Goal: Task Accomplishment & Management: Complete application form

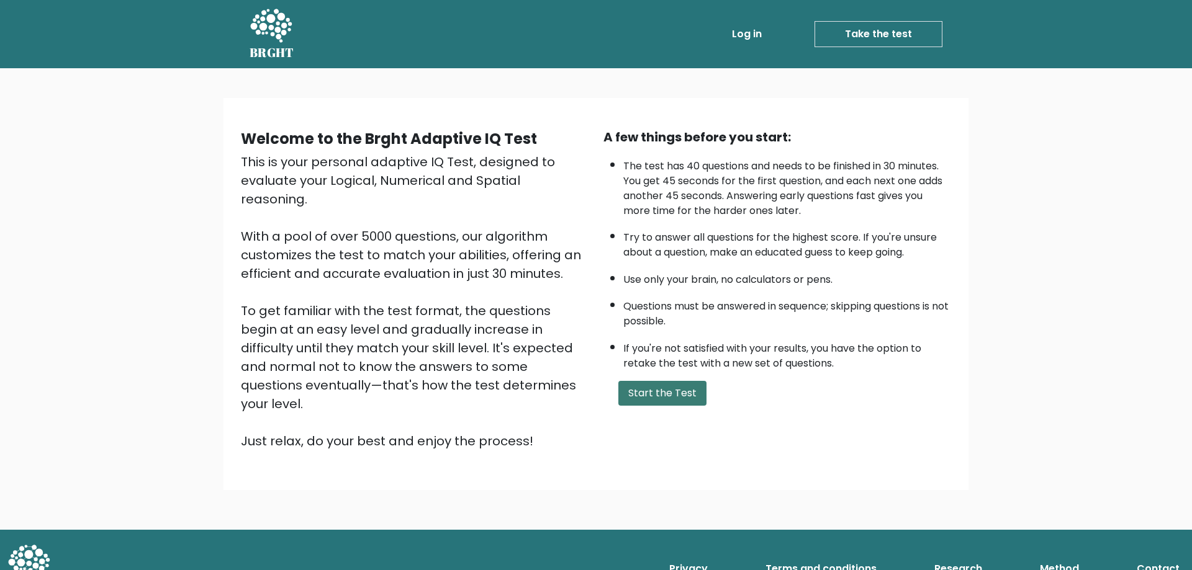
click at [678, 397] on button "Start the Test" at bounding box center [662, 393] width 88 height 25
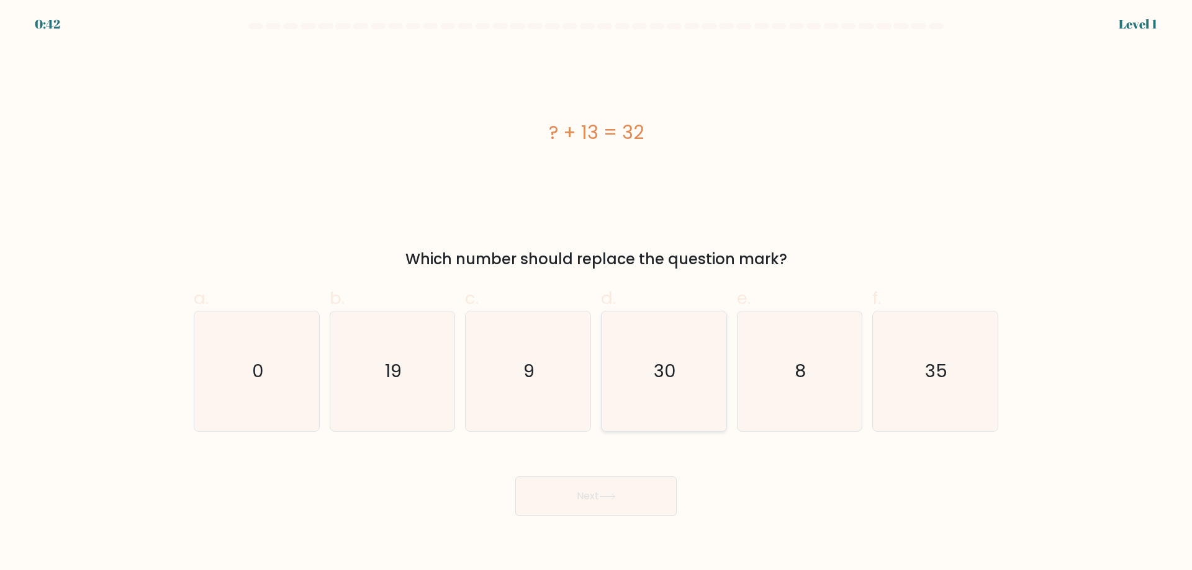
click at [715, 354] on icon "30" at bounding box center [664, 372] width 120 height 120
click at [596, 294] on input "d. 30" at bounding box center [596, 290] width 1 height 8
radio input "true"
click at [595, 490] on button "Next" at bounding box center [595, 497] width 161 height 40
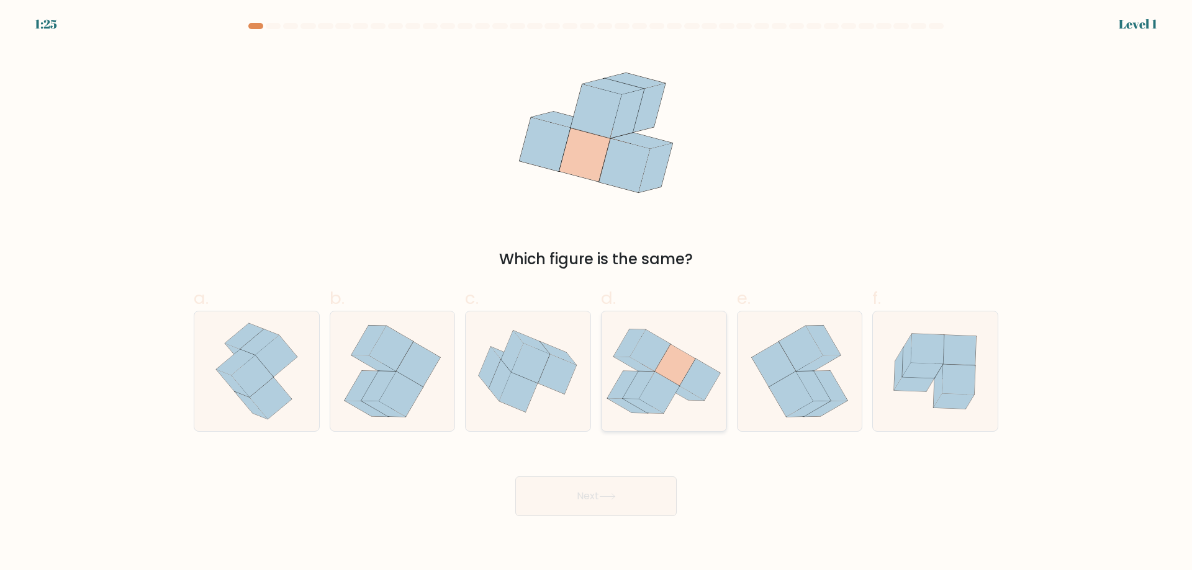
click at [654, 395] on icon at bounding box center [659, 393] width 40 height 42
click at [596, 294] on input "d." at bounding box center [596, 290] width 1 height 8
radio input "true"
drag, startPoint x: 608, startPoint y: 527, endPoint x: 610, endPoint y: 514, distance: 13.1
click at [608, 525] on body "1:25 Level 1" at bounding box center [596, 285] width 1192 height 570
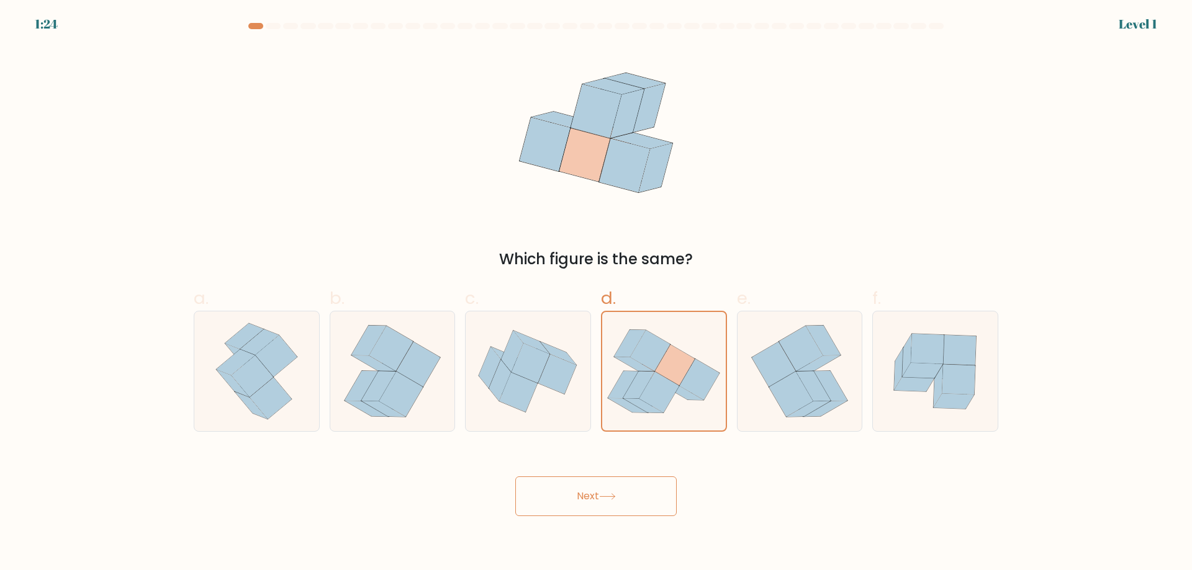
drag, startPoint x: 610, startPoint y: 512, endPoint x: 615, endPoint y: 500, distance: 12.8
click at [611, 512] on button "Next" at bounding box center [595, 497] width 161 height 40
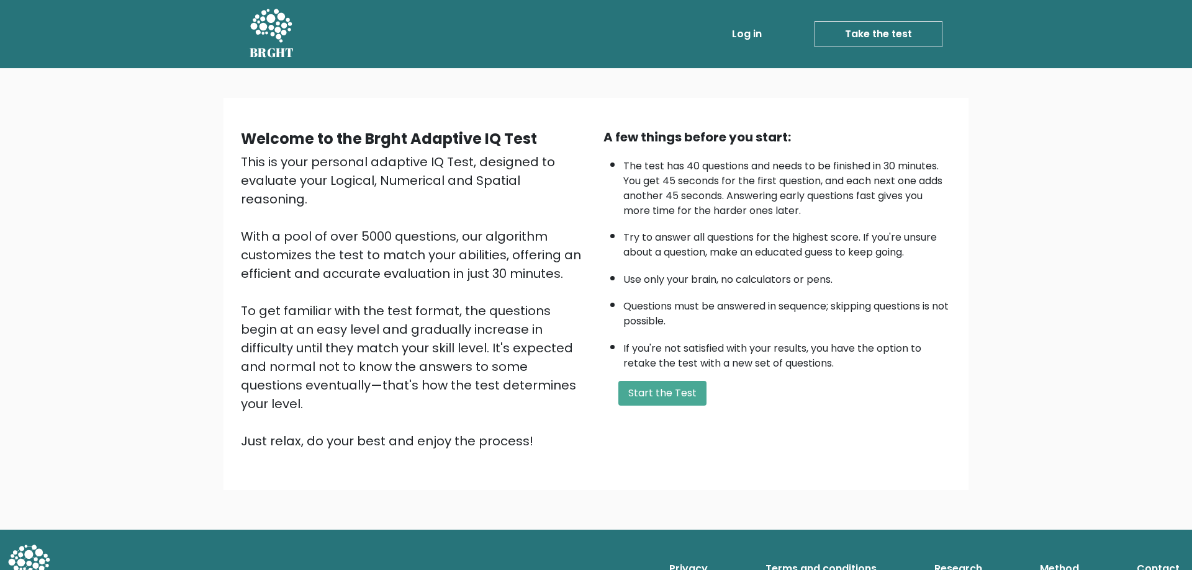
drag, startPoint x: 0, startPoint y: 0, endPoint x: 389, endPoint y: 202, distance: 438.1
drag, startPoint x: 237, startPoint y: 310, endPoint x: 368, endPoint y: 325, distance: 131.8
click at [237, 312] on div "Welcome to the Brght Adaptive IQ Test This is your personal adaptive IQ Test, d…" at bounding box center [414, 289] width 362 height 323
click at [675, 397] on button "Start the Test" at bounding box center [662, 393] width 88 height 25
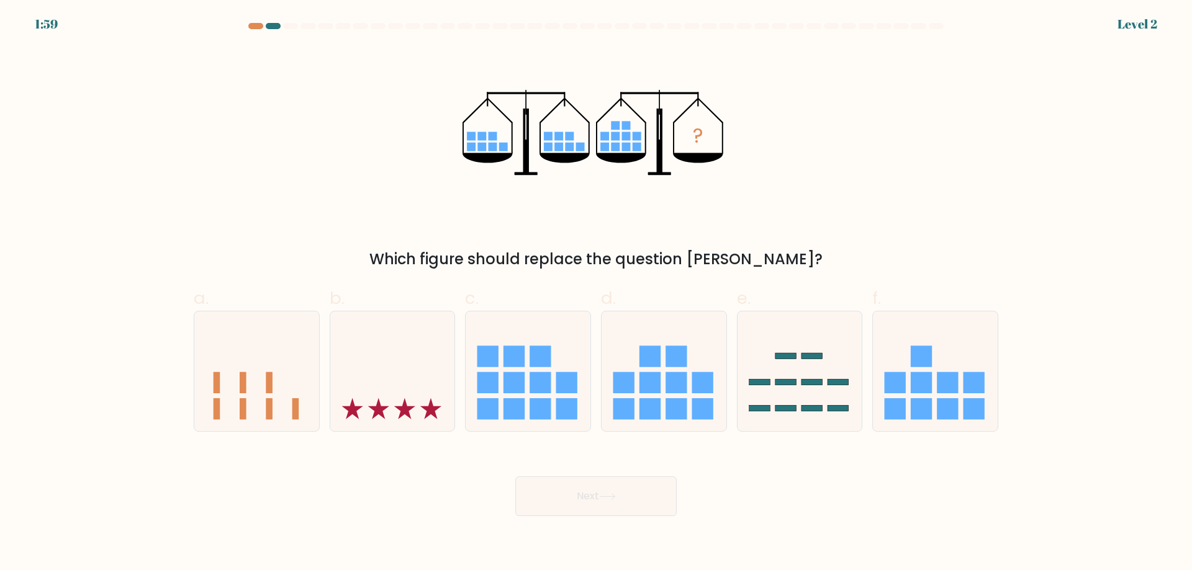
drag, startPoint x: 744, startPoint y: 286, endPoint x: 747, endPoint y: 301, distance: 16.0
click at [744, 286] on label "e." at bounding box center [800, 359] width 126 height 146
click at [596, 286] on input "e." at bounding box center [596, 290] width 1 height 8
radio input "true"
click at [766, 380] on rect at bounding box center [759, 383] width 20 height 6
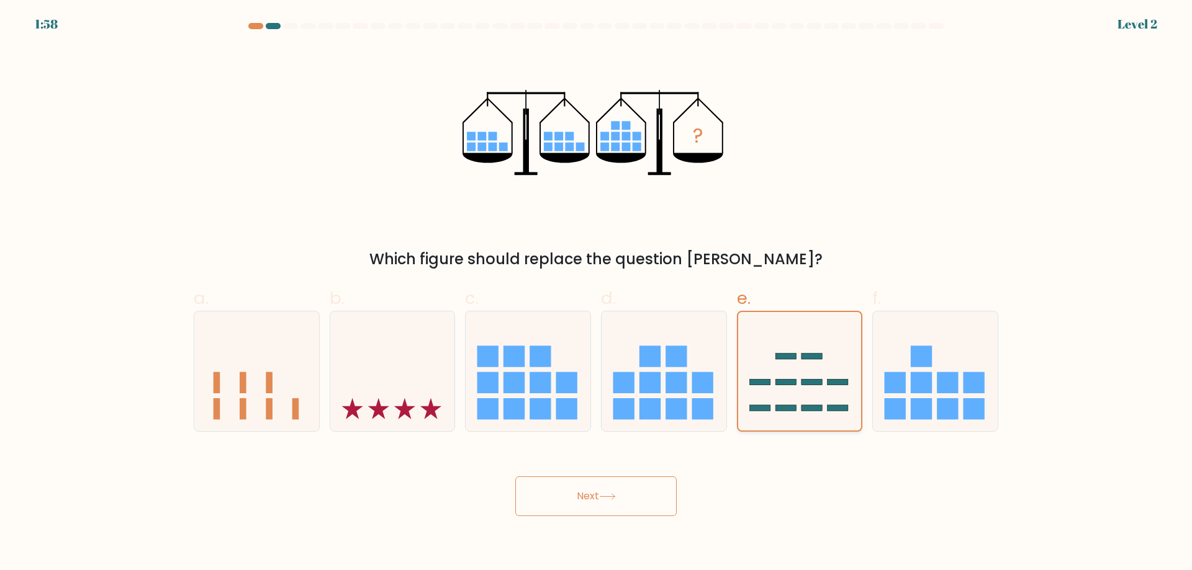
click at [596, 294] on input "e." at bounding box center [596, 290] width 1 height 8
click at [768, 379] on icon at bounding box center [800, 371] width 124 height 102
click at [596, 294] on input "e." at bounding box center [596, 290] width 1 height 8
click at [626, 480] on button "Next" at bounding box center [595, 497] width 161 height 40
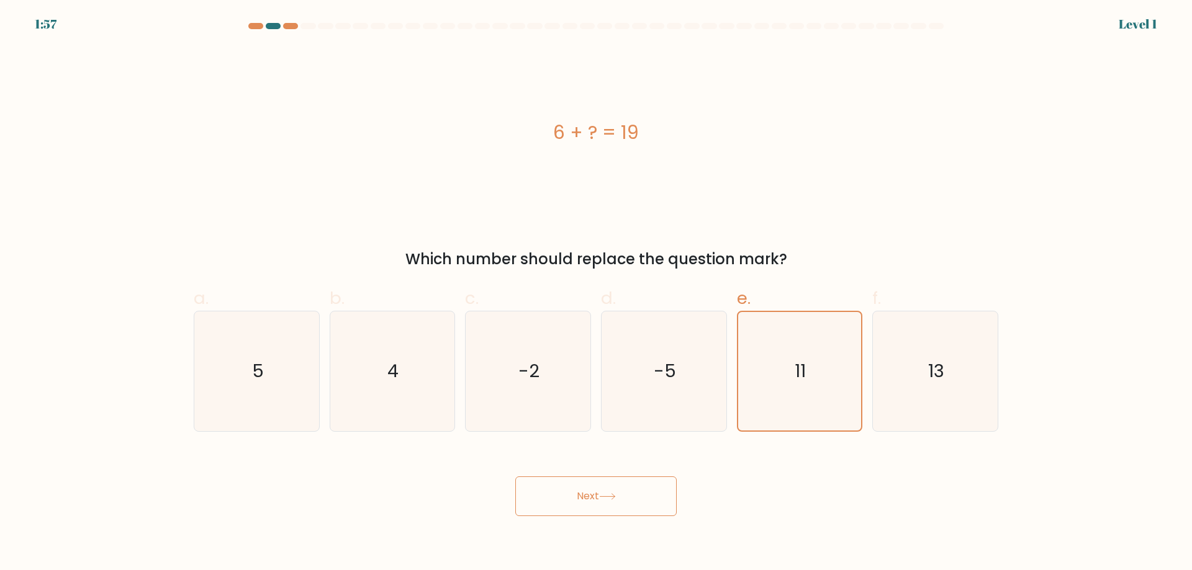
drag, startPoint x: 636, startPoint y: 506, endPoint x: 642, endPoint y: 490, distance: 17.3
click at [639, 498] on button "Next" at bounding box center [595, 497] width 161 height 40
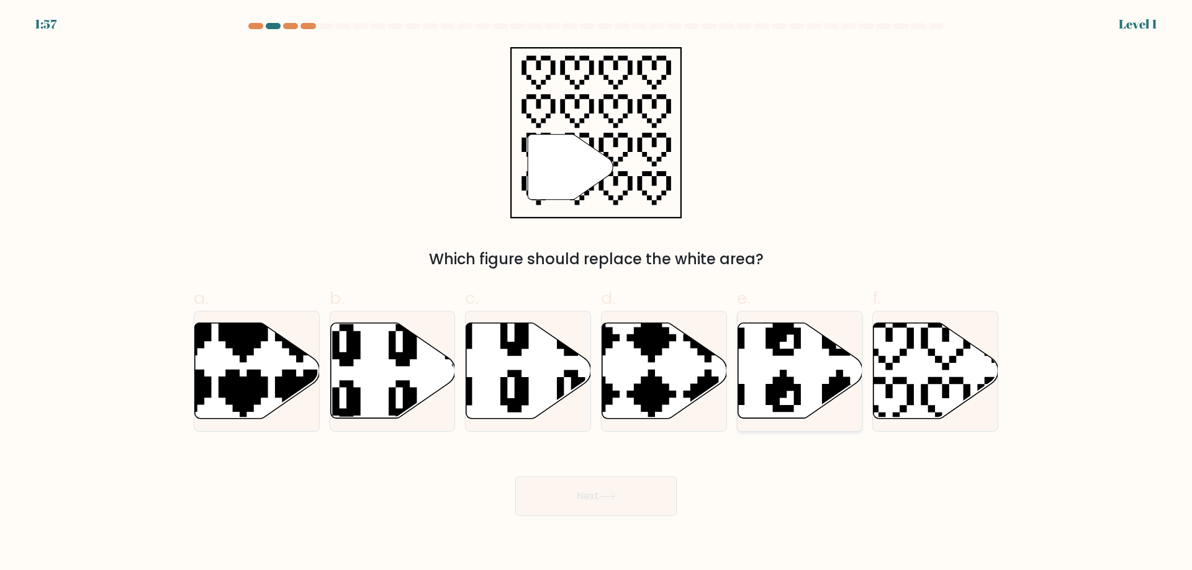
click at [766, 359] on icon at bounding box center [799, 371] width 125 height 96
click at [596, 294] on input "e." at bounding box center [596, 290] width 1 height 8
radio input "true"
drag, startPoint x: 641, startPoint y: 506, endPoint x: 665, endPoint y: 464, distance: 49.0
click at [641, 501] on button "Next" at bounding box center [595, 497] width 161 height 40
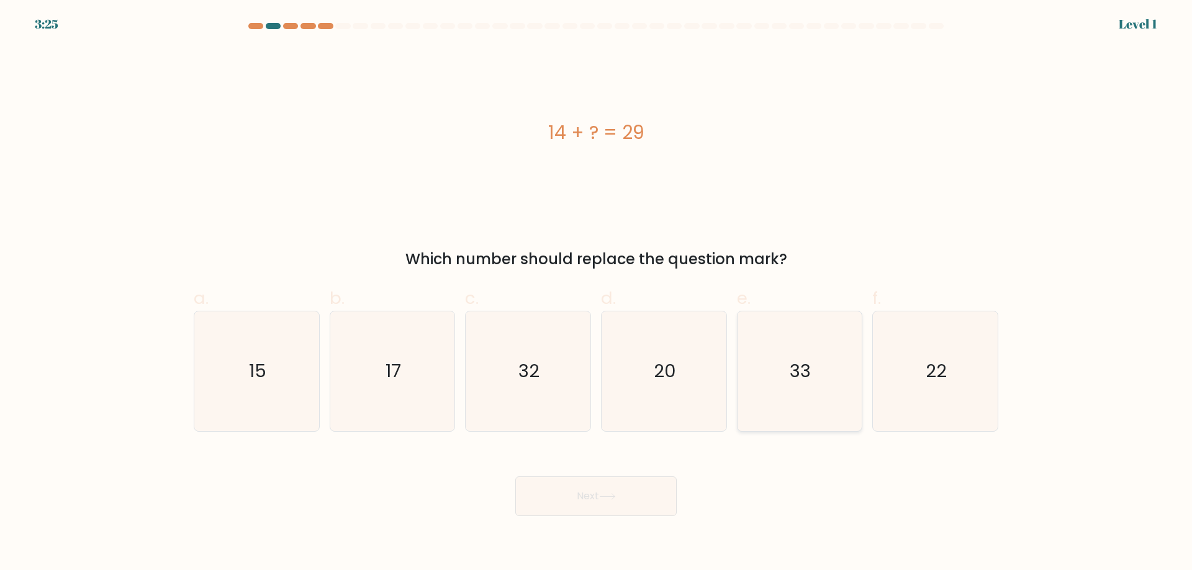
click at [761, 379] on icon "33" at bounding box center [799, 372] width 120 height 120
click at [596, 294] on input "e. 33" at bounding box center [596, 290] width 1 height 8
radio input "true"
click at [680, 466] on div "Next" at bounding box center [595, 482] width 819 height 70
click at [719, 380] on icon "20" at bounding box center [664, 372] width 120 height 120
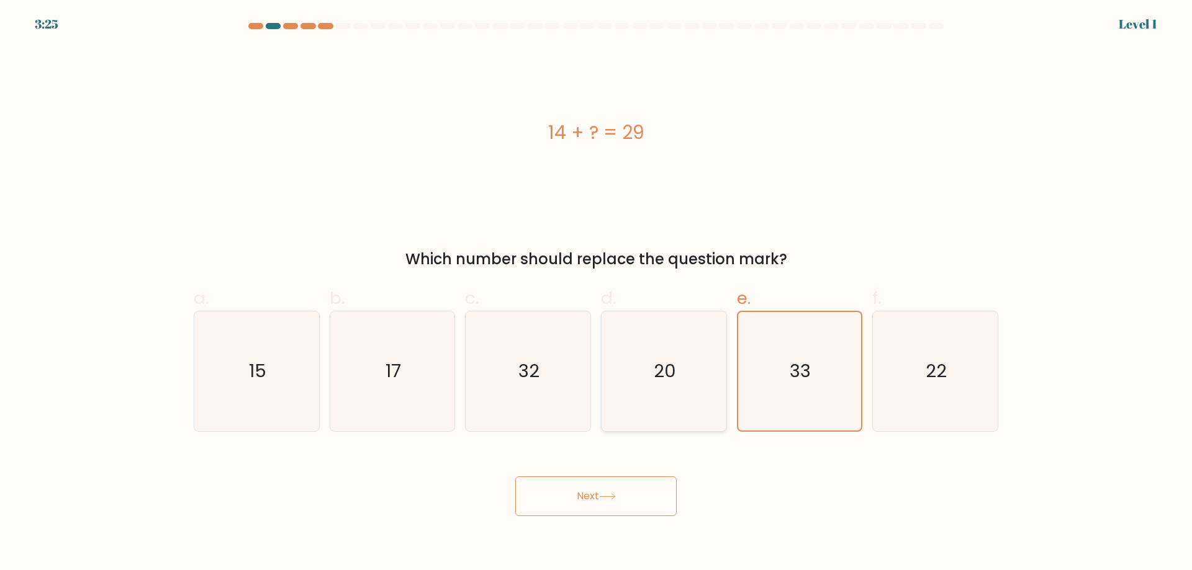
click at [596, 294] on input "d. 20" at bounding box center [596, 290] width 1 height 8
radio input "true"
click at [631, 467] on div "Next" at bounding box center [595, 482] width 819 height 70
